Goal: Transaction & Acquisition: Purchase product/service

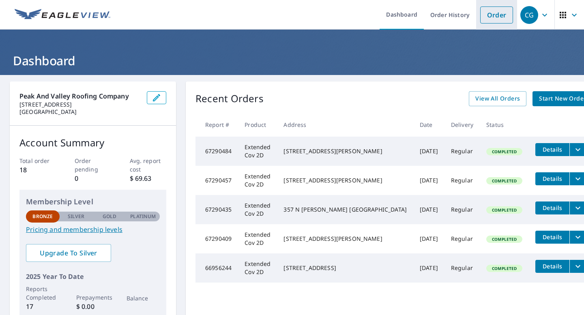
click at [499, 13] on link "Order" at bounding box center [496, 14] width 33 height 17
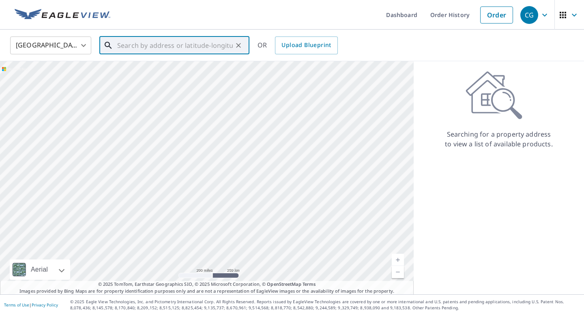
paste input "[STREET_ADDRESS][US_STATE]"
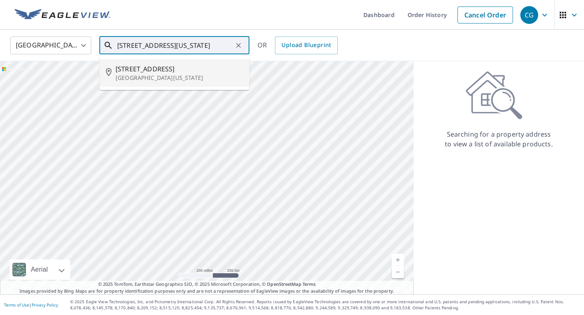
click at [157, 71] on span "[STREET_ADDRESS]" at bounding box center [179, 69] width 127 height 10
type input "[STREET_ADDRESS][US_STATE]"
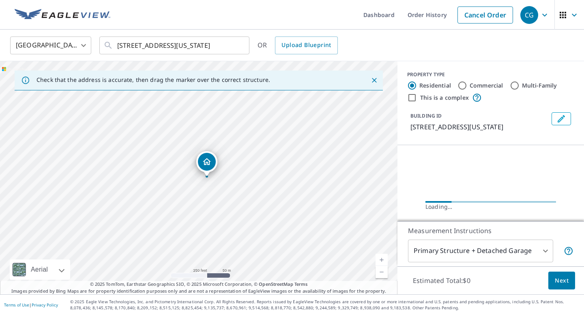
scroll to position [0, 0]
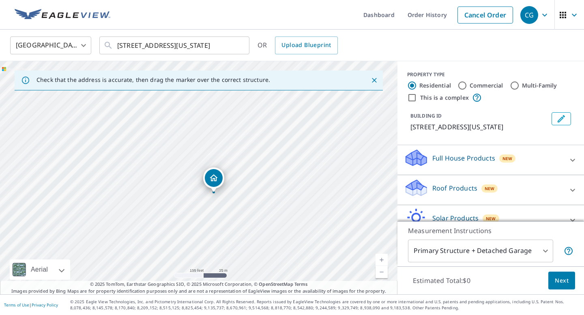
drag, startPoint x: 198, startPoint y: 194, endPoint x: 242, endPoint y: 193, distance: 44.2
click at [242, 193] on div "[STREET_ADDRESS][US_STATE]" at bounding box center [199, 177] width 398 height 233
drag, startPoint x: 211, startPoint y: 196, endPoint x: 265, endPoint y: 156, distance: 67.9
click at [265, 156] on div "[STREET_ADDRESS][US_STATE]" at bounding box center [199, 177] width 398 height 233
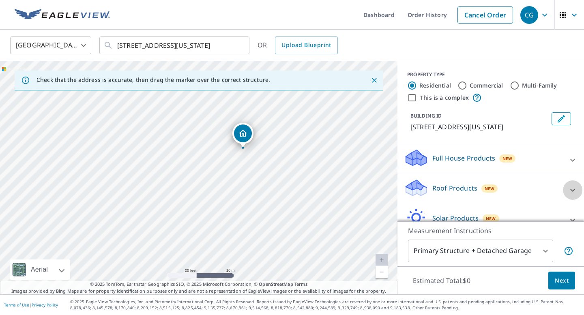
click at [574, 191] on icon at bounding box center [572, 190] width 5 height 3
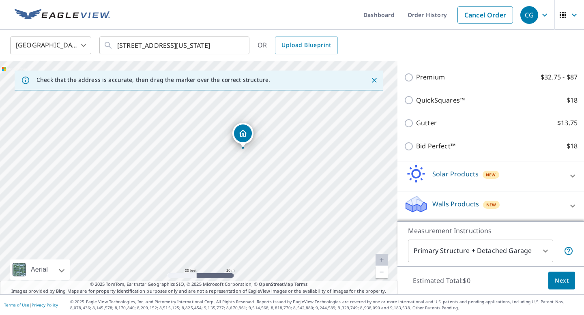
scroll to position [118, 0]
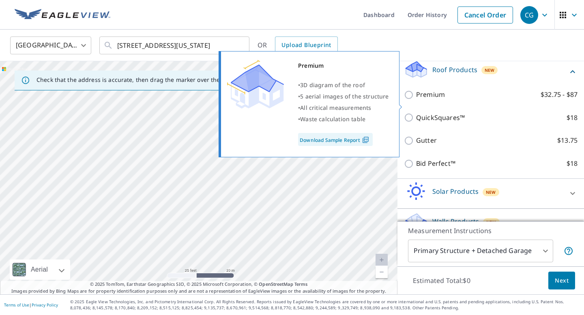
click at [410, 100] on input "Premium $32.75 - $87" at bounding box center [410, 95] width 12 height 10
checkbox input "true"
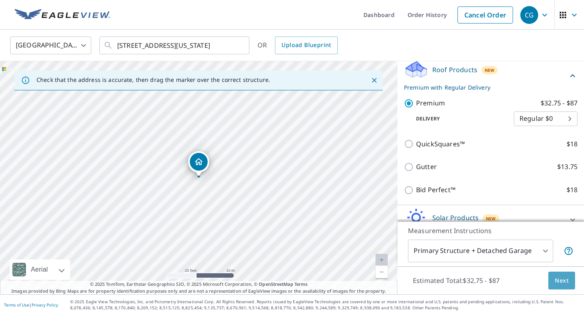
click at [563, 279] on span "Next" at bounding box center [562, 281] width 14 height 10
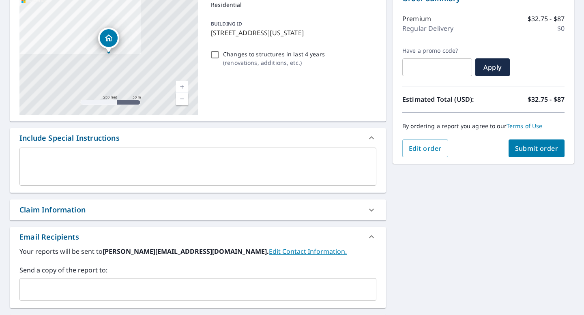
scroll to position [94, 0]
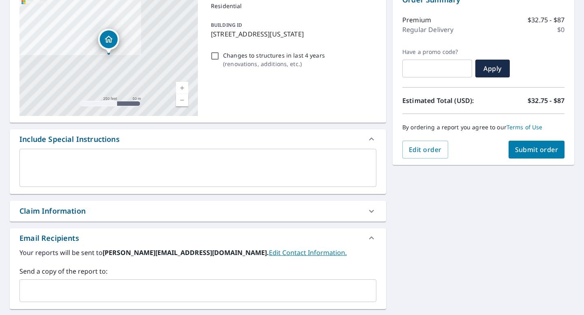
click at [557, 152] on span "Submit order" at bounding box center [536, 149] width 43 height 9
